Goal: Transaction & Acquisition: Download file/media

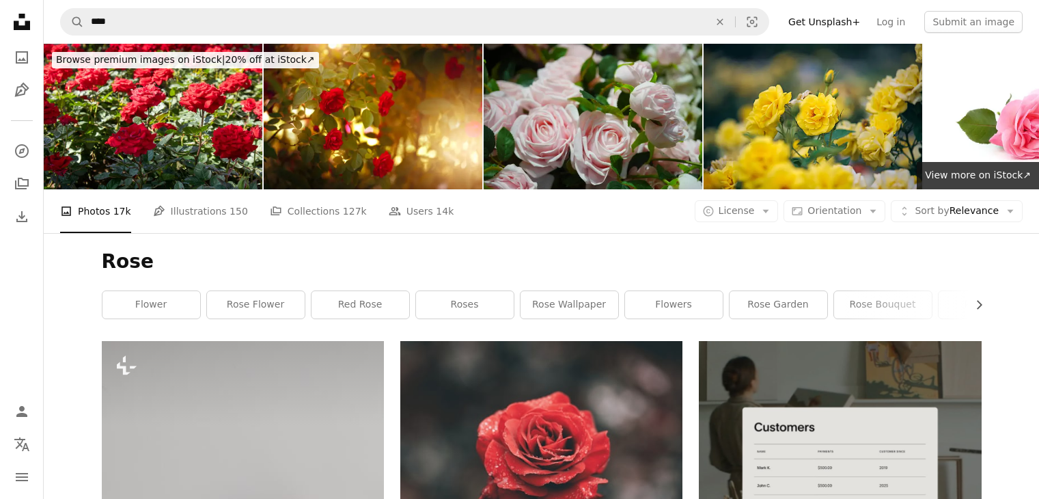
scroll to position [43180, 0]
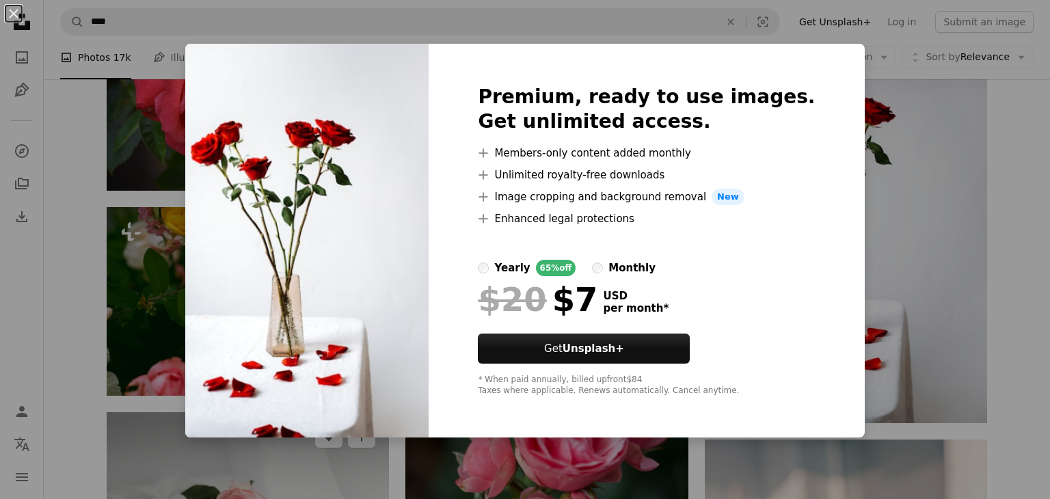
click at [136, 288] on div "An X shape Premium, ready to use images. Get unlimited access. A plus sign Memb…" at bounding box center [525, 249] width 1050 height 499
